Goal: Transaction & Acquisition: Purchase product/service

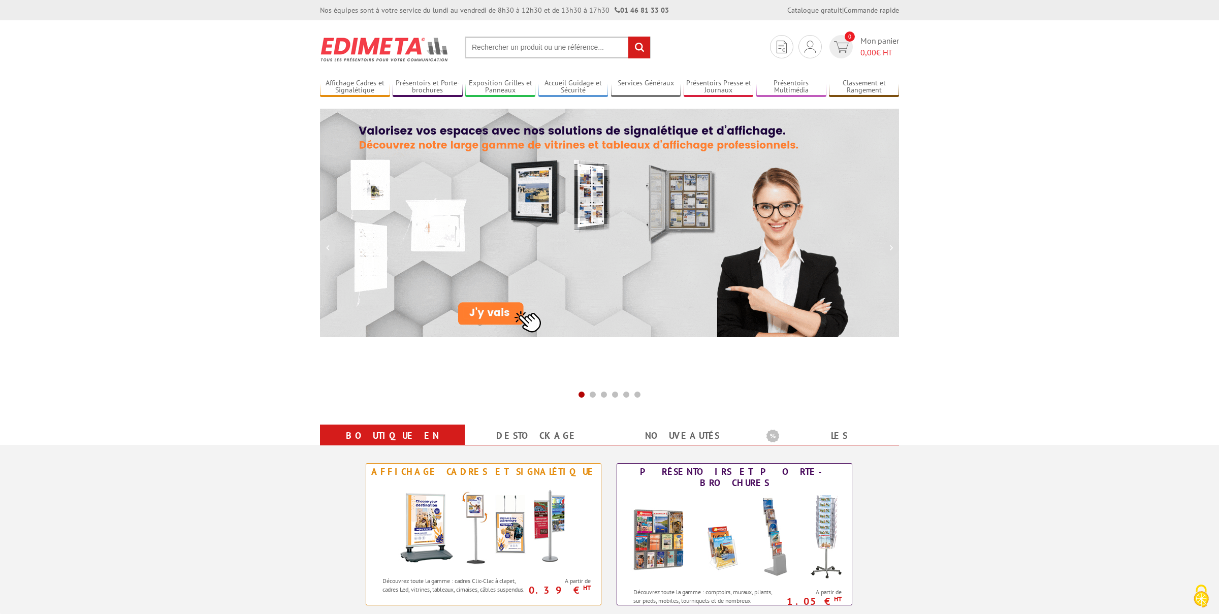
click at [539, 53] on input "text" at bounding box center [558, 48] width 186 height 22
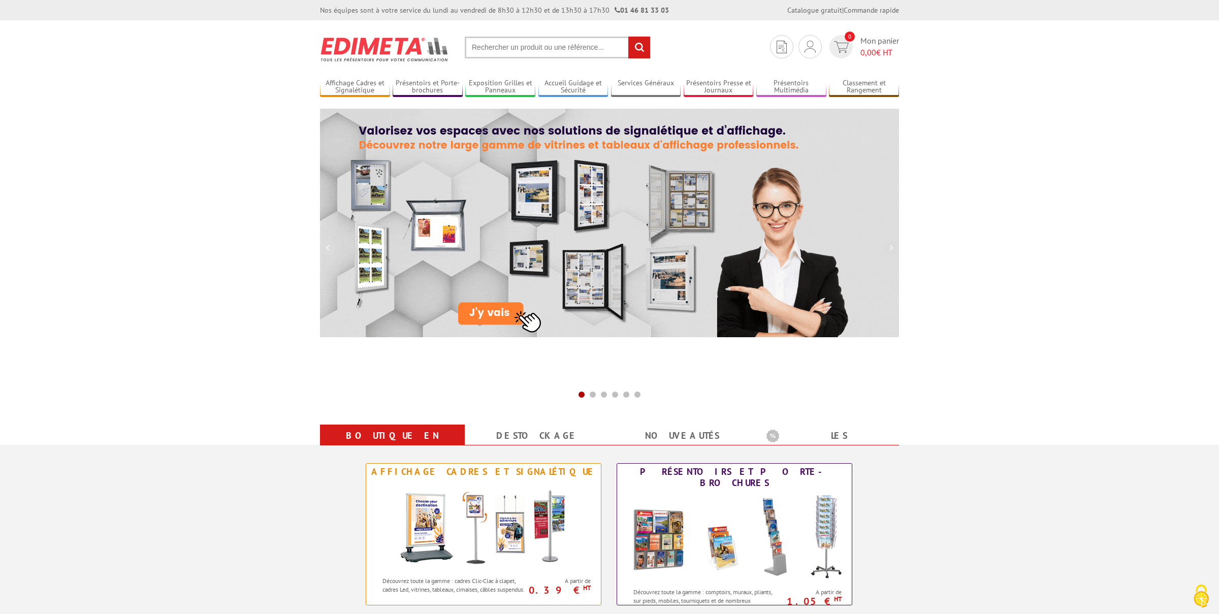
click at [490, 44] on input "text" at bounding box center [558, 48] width 186 height 22
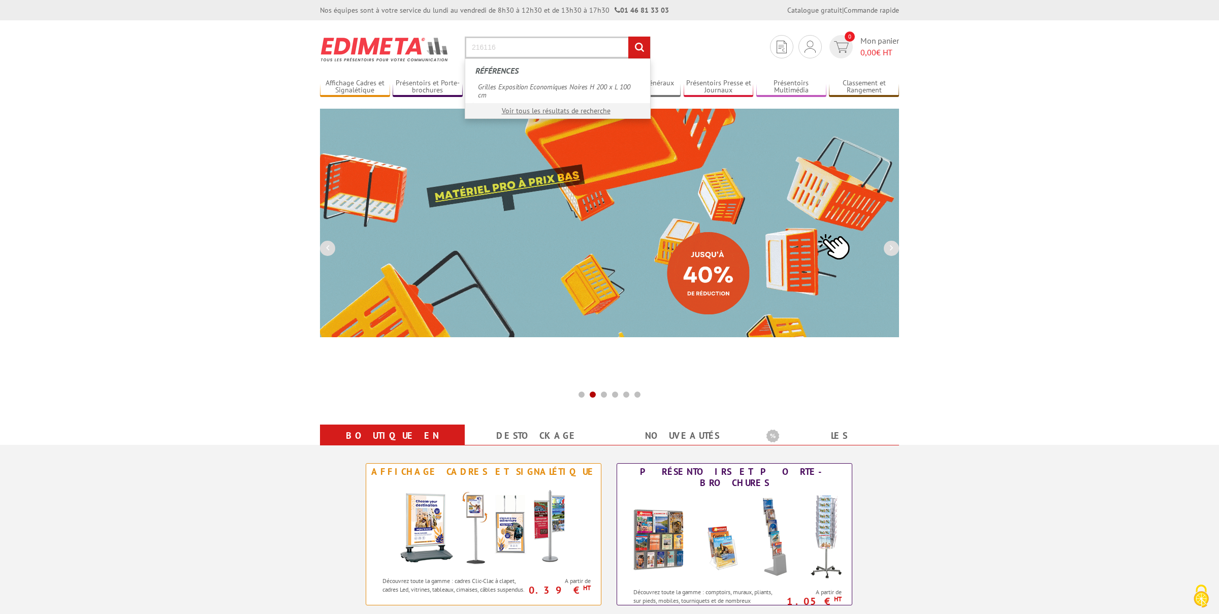
type input "216116"
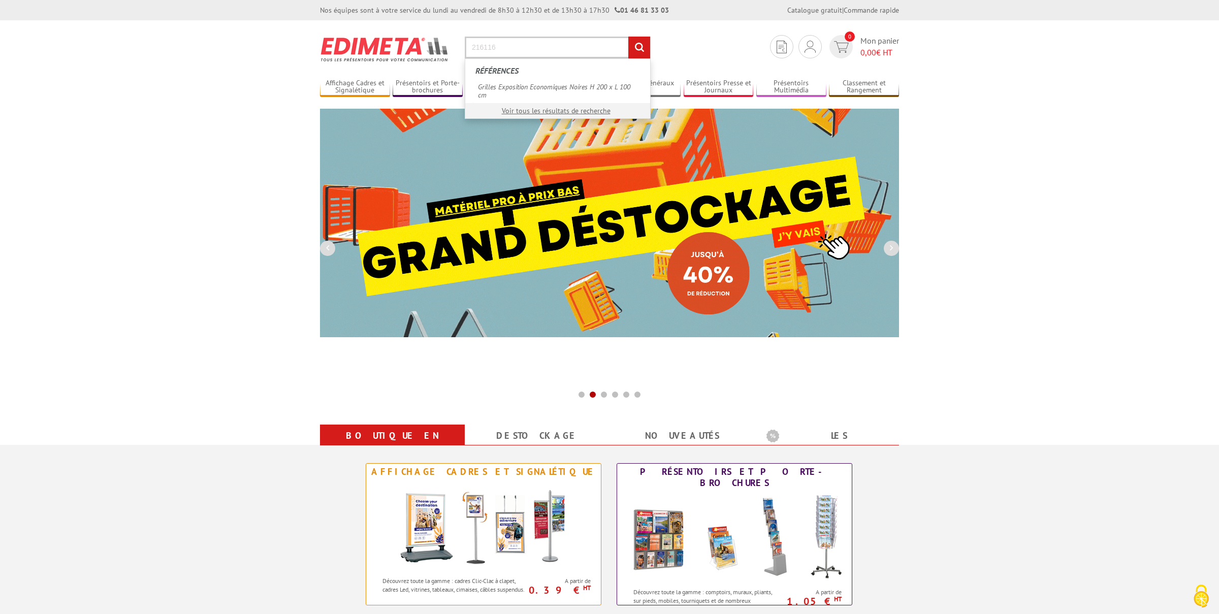
click at [628, 37] on input "rechercher" at bounding box center [639, 48] width 22 height 22
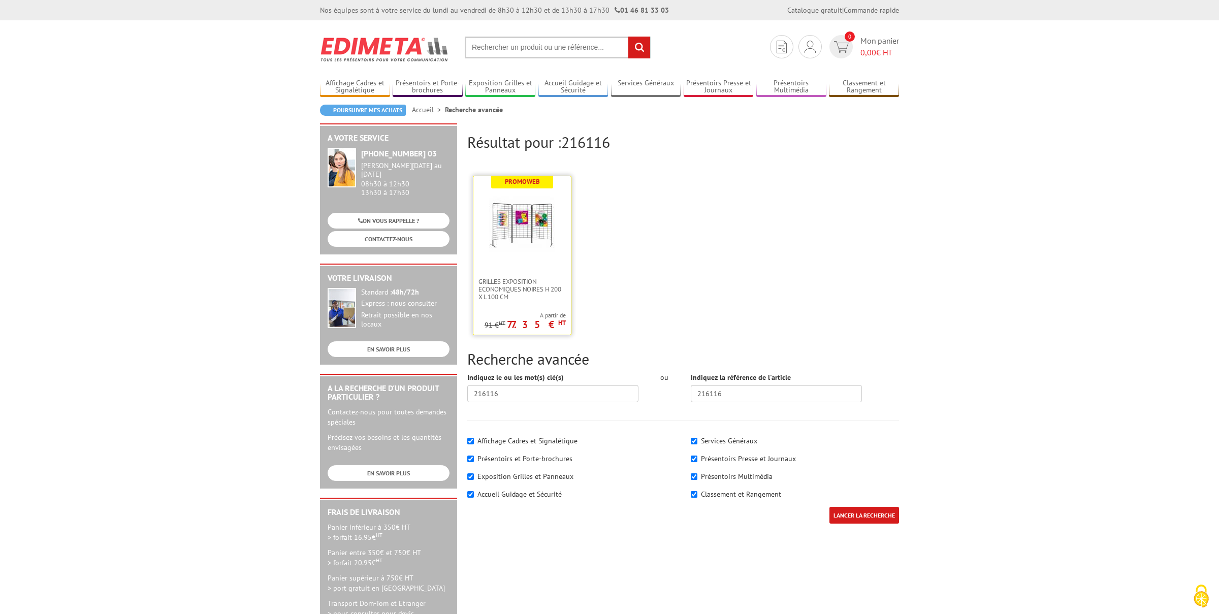
click at [510, 257] on img at bounding box center [522, 225] width 66 height 66
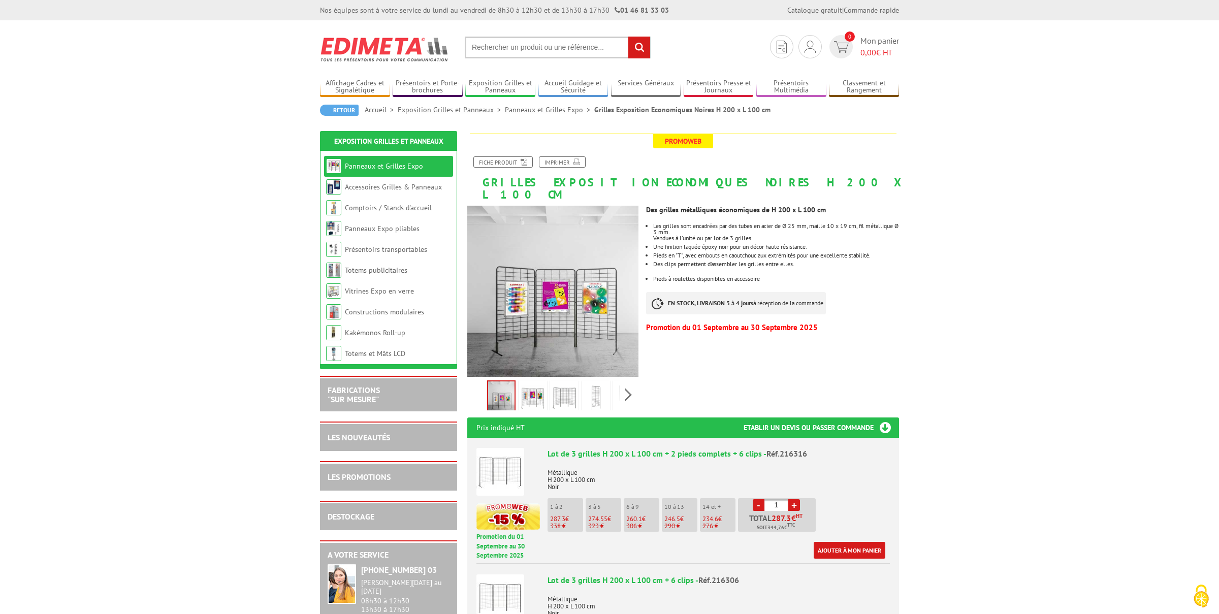
click at [795, 499] on link "+" at bounding box center [794, 505] width 12 height 12
type input "2"
click at [826, 542] on link "Ajouter à mon panier" at bounding box center [850, 550] width 72 height 17
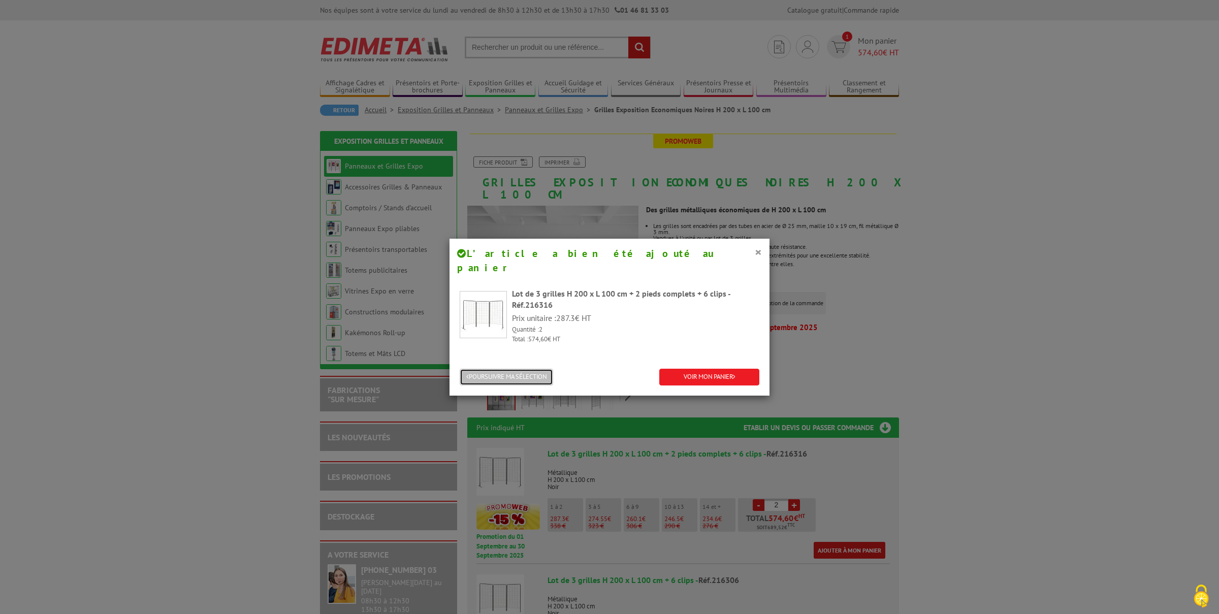
click at [519, 369] on button "POURSUIVRE MA SÉLECTION" at bounding box center [506, 377] width 93 height 17
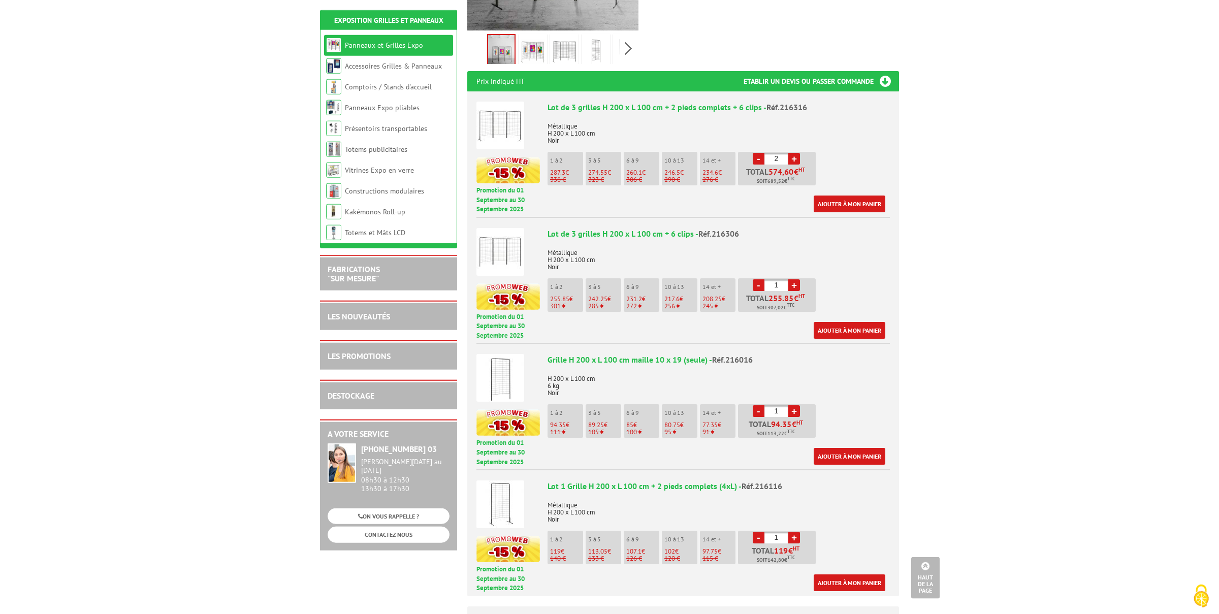
scroll to position [373, 0]
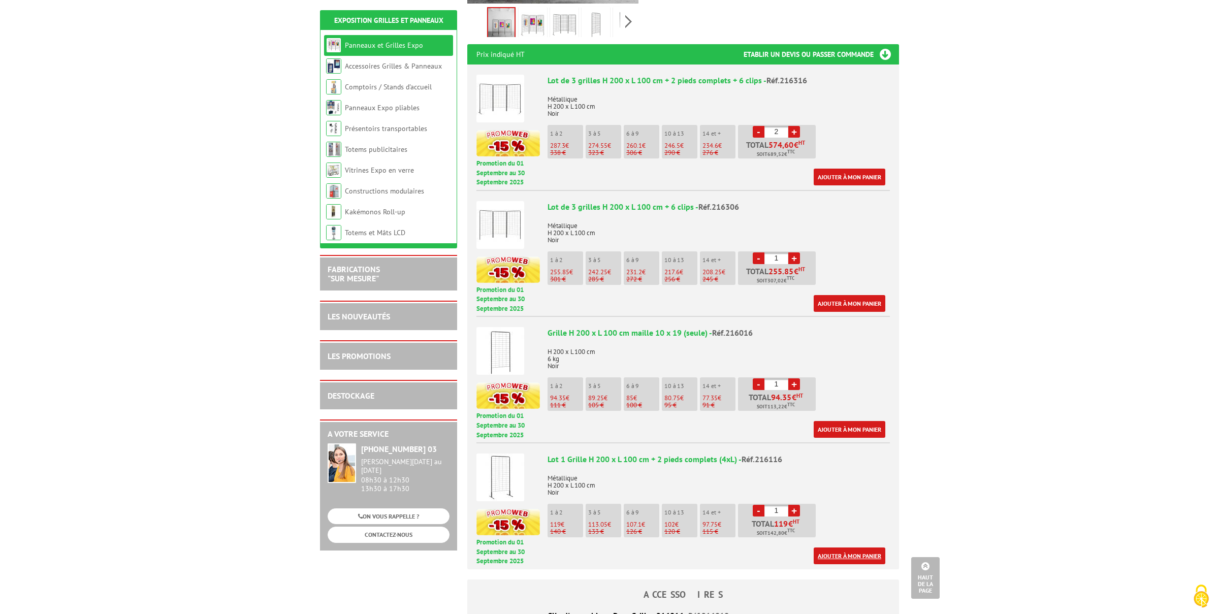
click at [846, 548] on link "Ajouter à mon panier" at bounding box center [850, 556] width 72 height 17
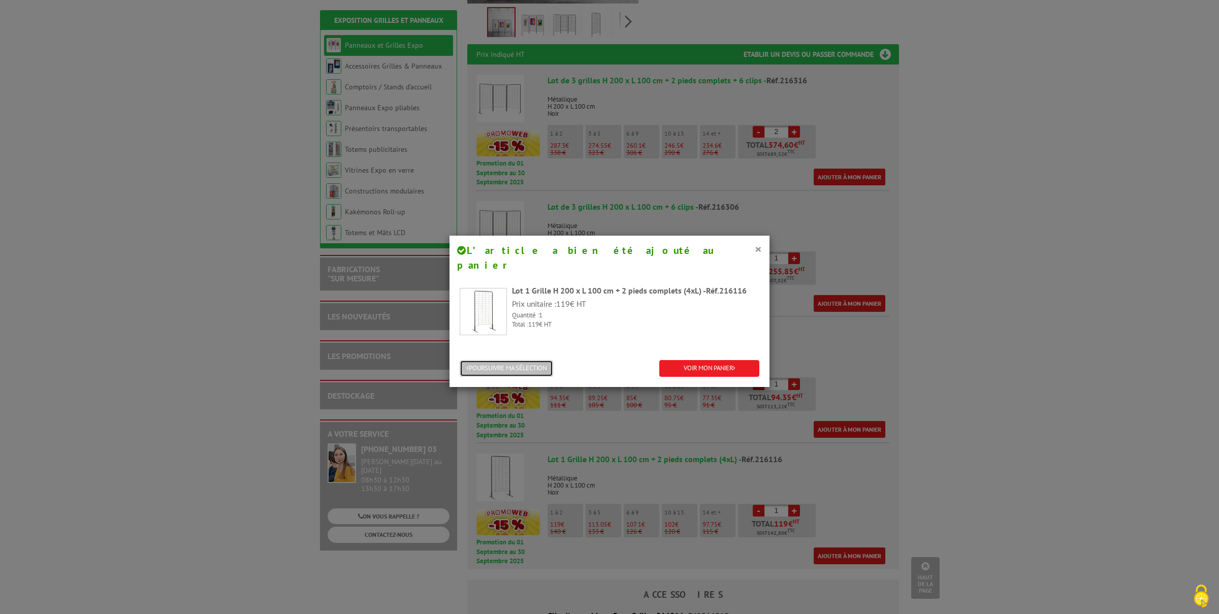
click at [537, 360] on button "POURSUIVRE MA SÉLECTION" at bounding box center [506, 368] width 93 height 17
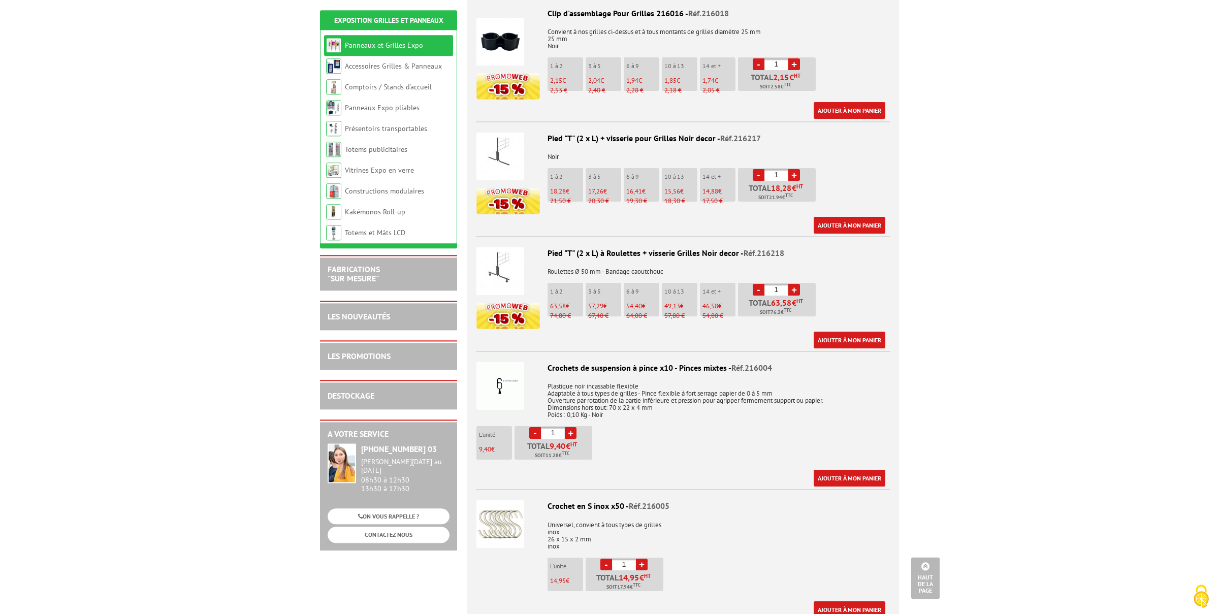
scroll to position [1067, 0]
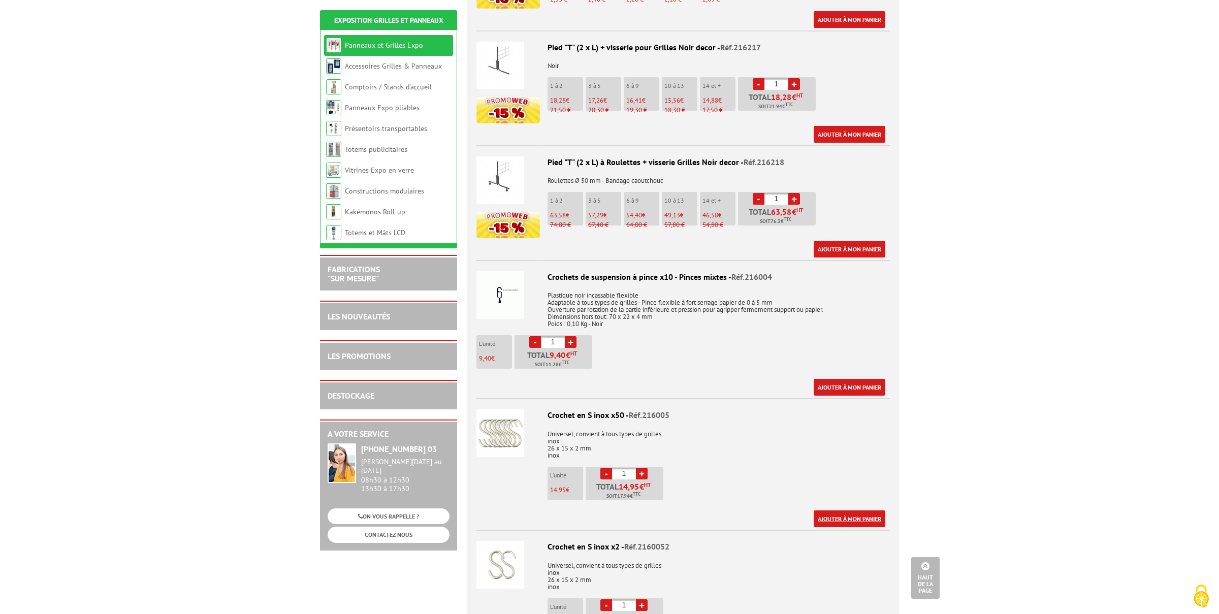
click at [848, 511] on link "Ajouter à mon panier" at bounding box center [850, 519] width 72 height 17
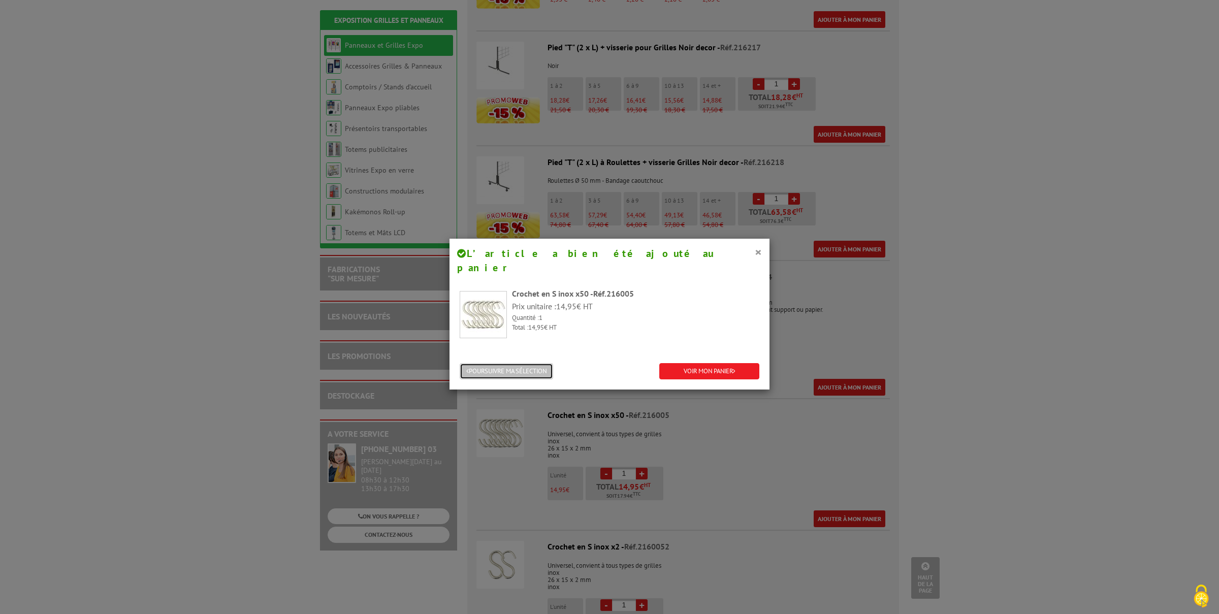
click at [532, 363] on button "POURSUIVRE MA SÉLECTION" at bounding box center [506, 371] width 93 height 17
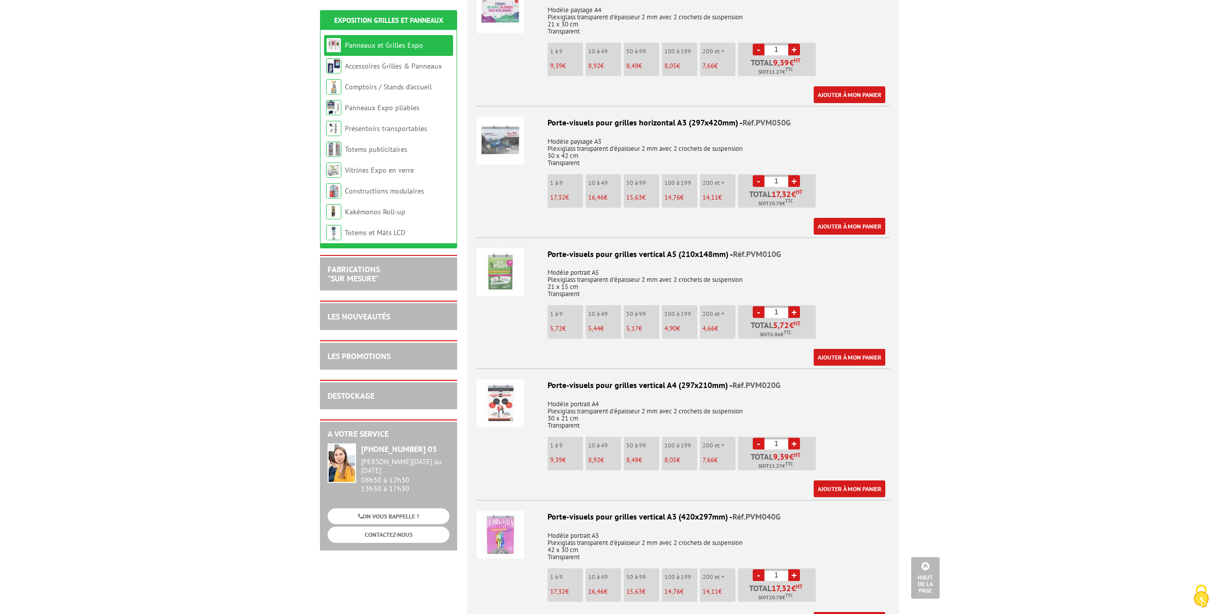
scroll to position [2827, 0]
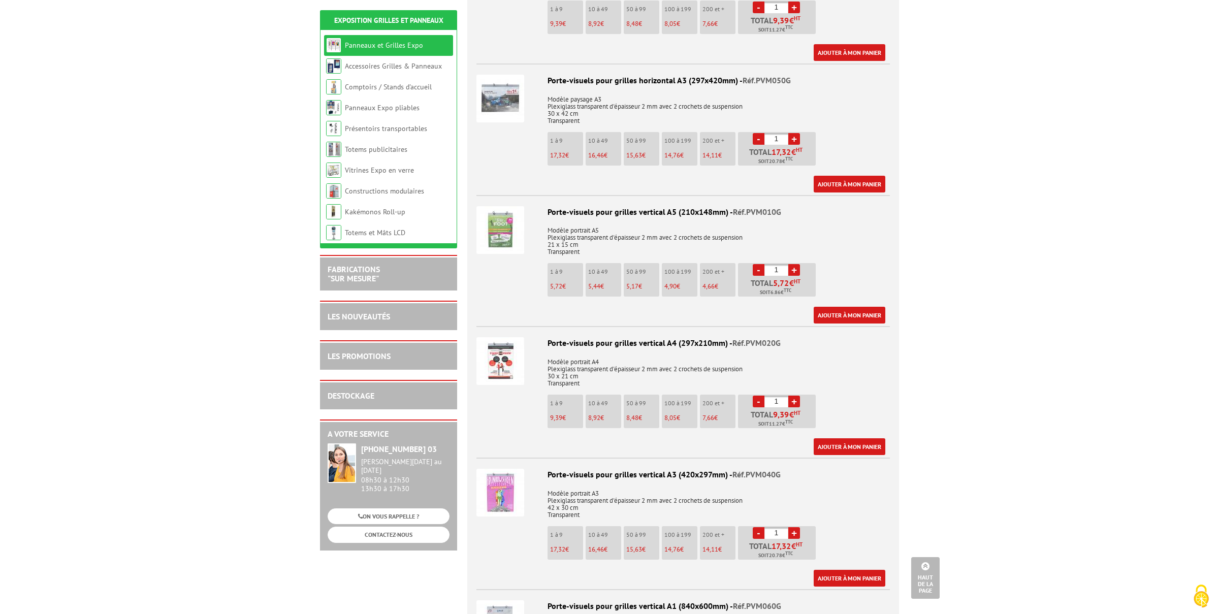
click at [773, 526] on li "- 1 + Total 17,32 € HT Soit 20.78 € TTC" at bounding box center [777, 543] width 78 height 34
click at [777, 527] on input "1" at bounding box center [777, 533] width 24 height 12
type input "1"
type input "20"
click at [841, 570] on link "Ajouter à mon panier" at bounding box center [850, 578] width 72 height 17
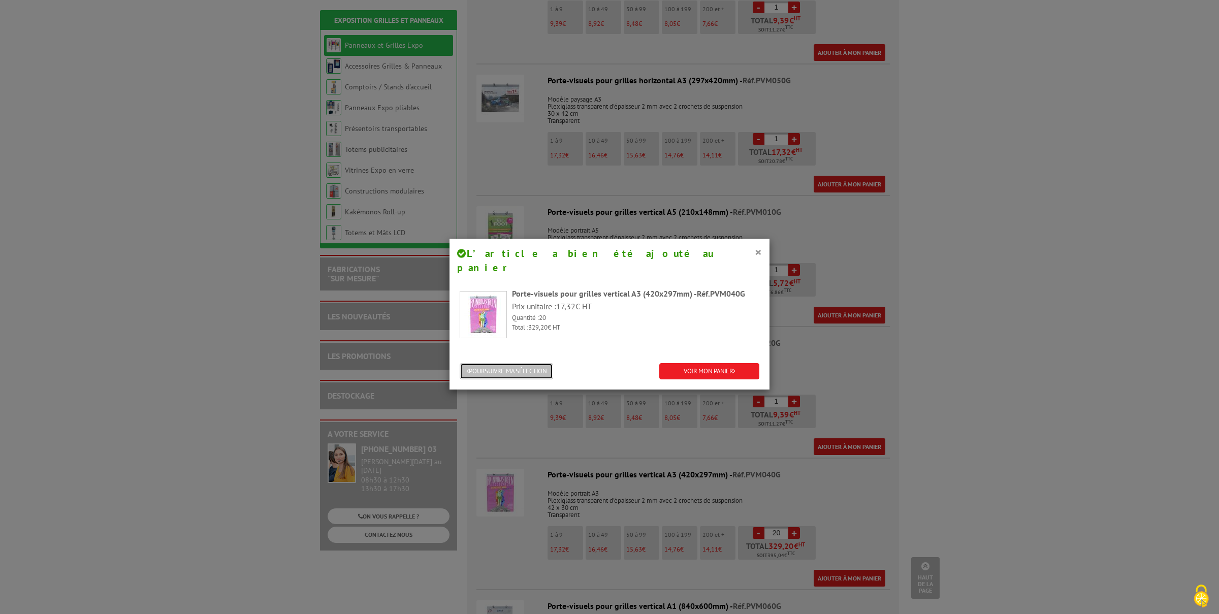
click at [497, 363] on button "POURSUIVRE MA SÉLECTION" at bounding box center [506, 371] width 93 height 17
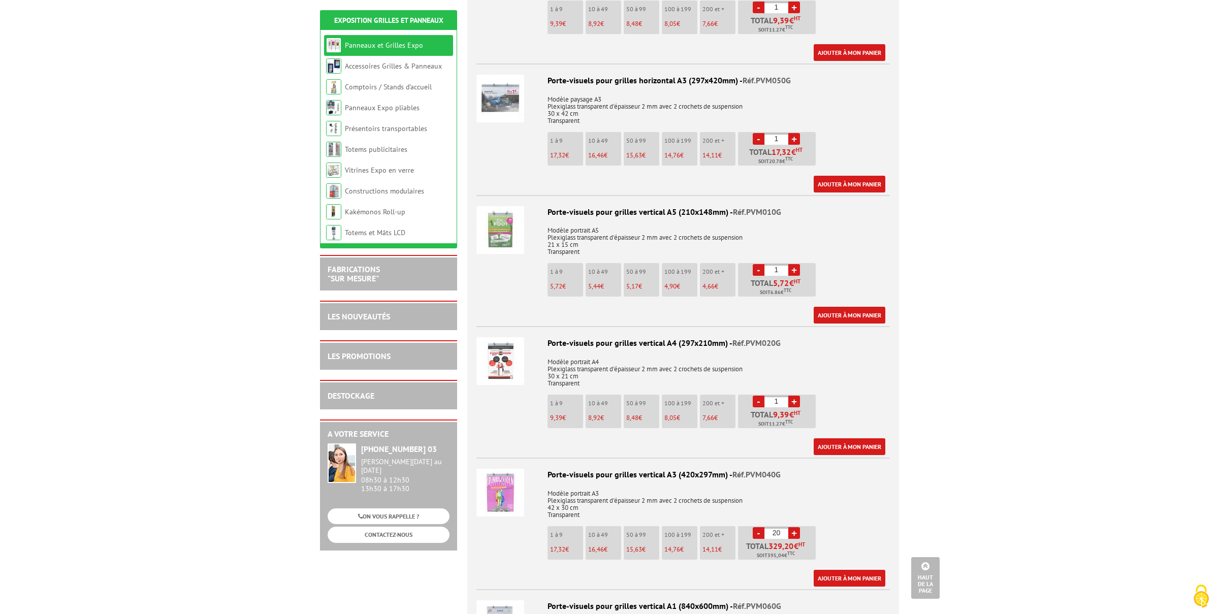
click at [776, 396] on input "1" at bounding box center [777, 402] width 24 height 12
type input "10"
click at [866, 438] on link "Ajouter à mon panier" at bounding box center [850, 446] width 72 height 17
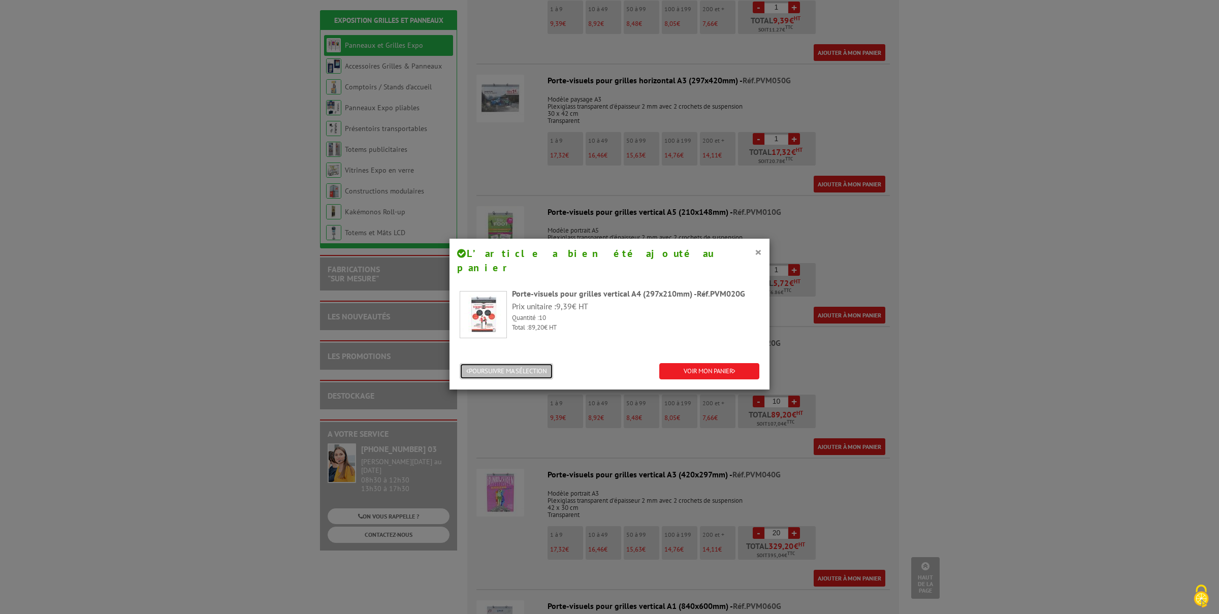
click at [523, 363] on button "POURSUIVRE MA SÉLECTION" at bounding box center [506, 371] width 93 height 17
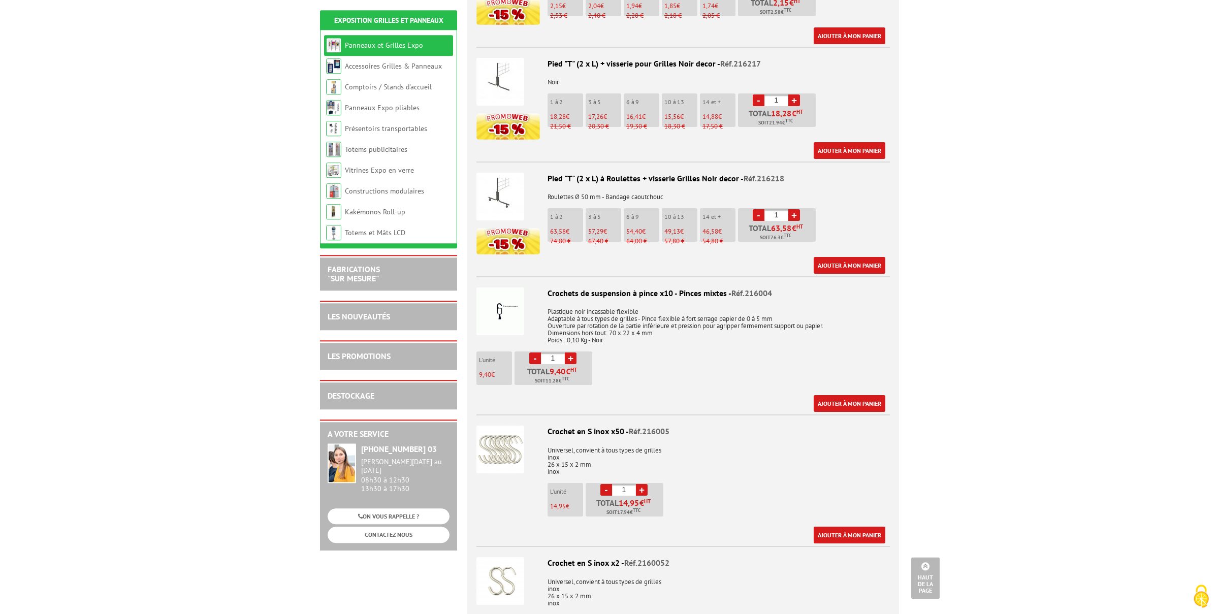
scroll to position [1014, 0]
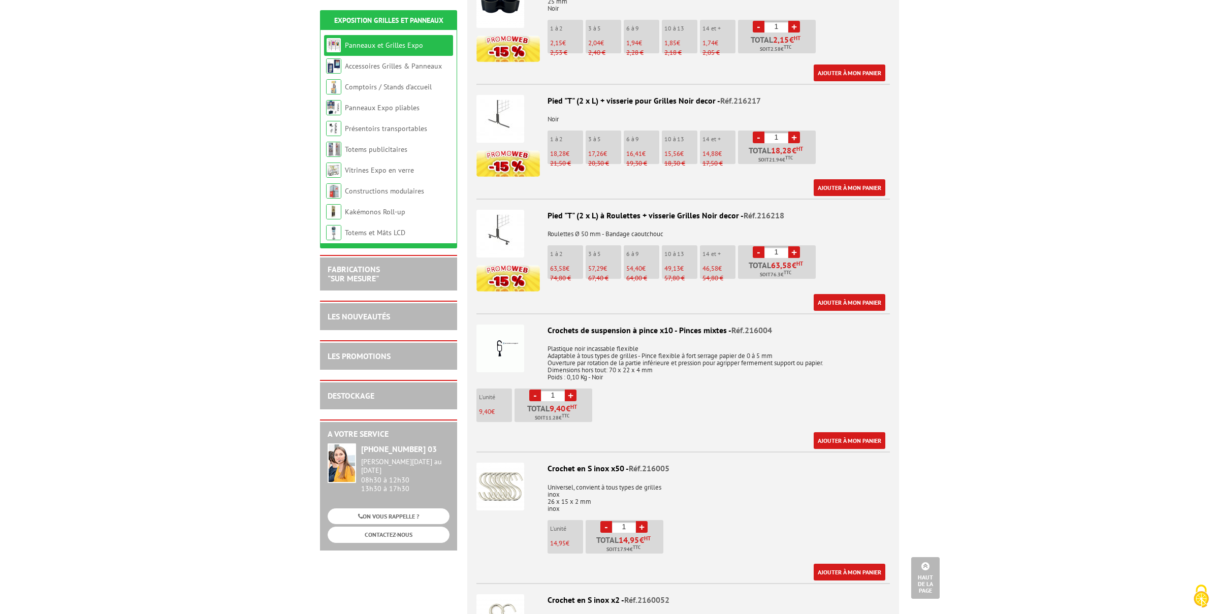
click at [571, 390] on link "+" at bounding box center [571, 396] width 12 height 12
type input "4"
click at [844, 432] on link "Ajouter à mon panier" at bounding box center [850, 440] width 72 height 17
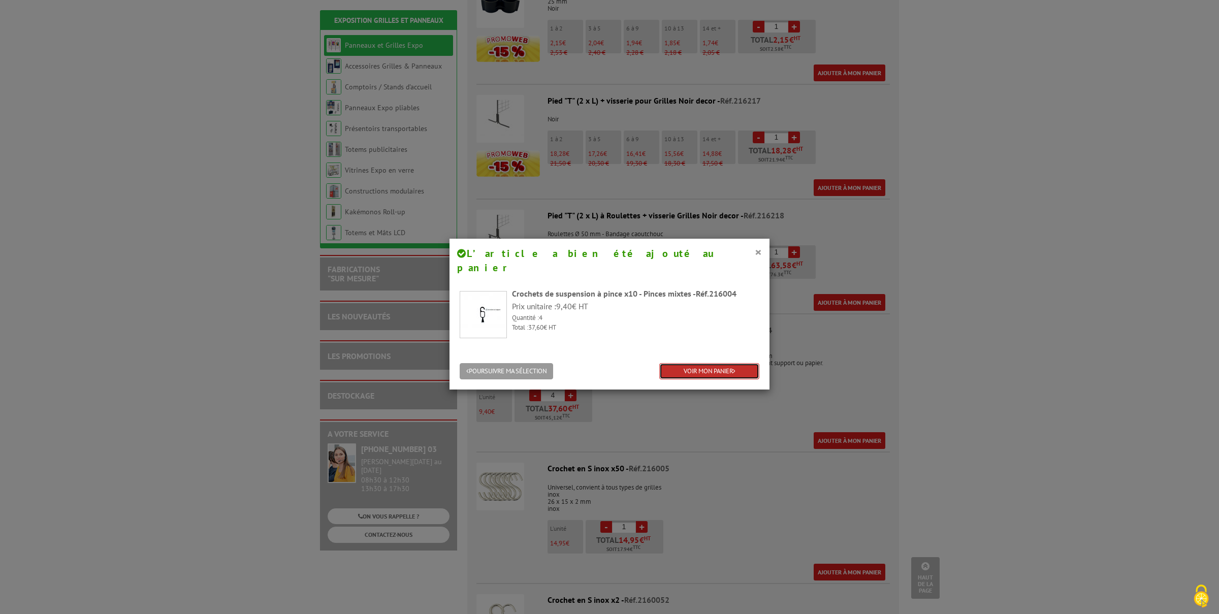
click at [713, 363] on link "VOIR MON PANIER" at bounding box center [709, 371] width 100 height 17
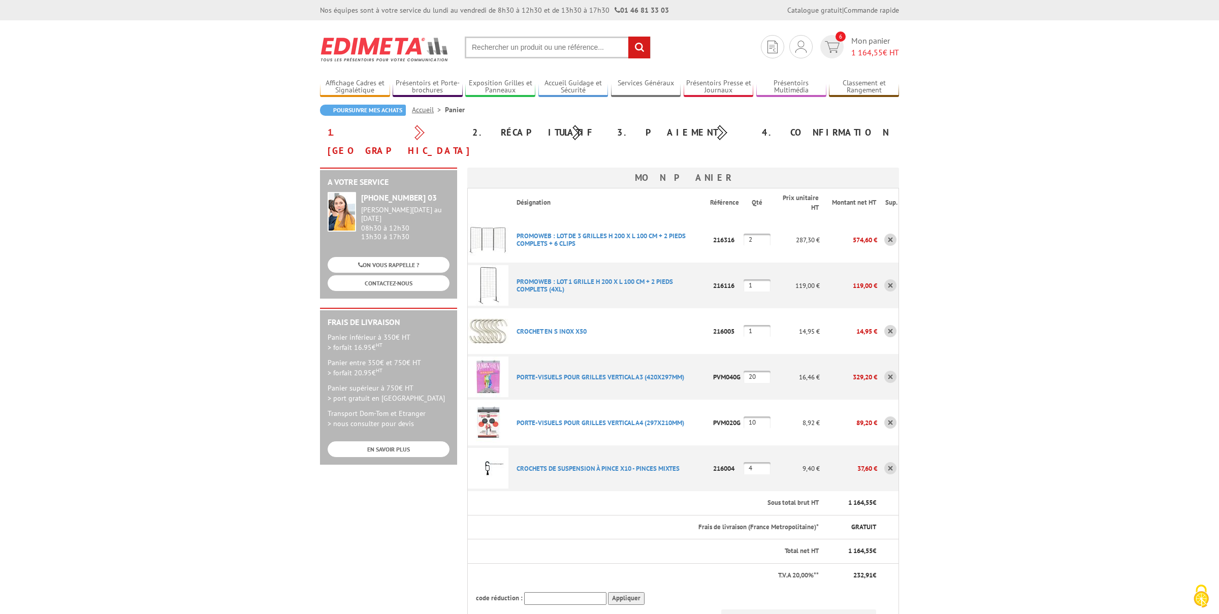
scroll to position [53, 0]
